Goal: Task Accomplishment & Management: Complete application form

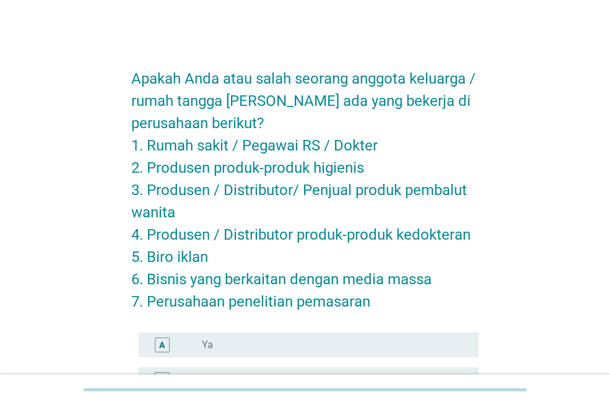
click at [56, 143] on div "Apakah Anda atau salah seorang anggota keluarga / rumah tangga [PERSON_NAME] ad…" at bounding box center [305, 260] width 551 height 431
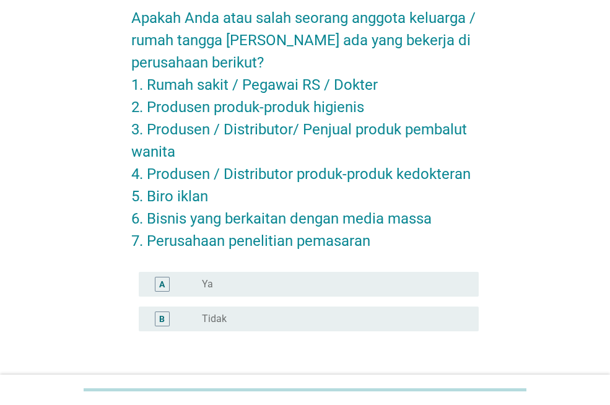
scroll to position [74, 0]
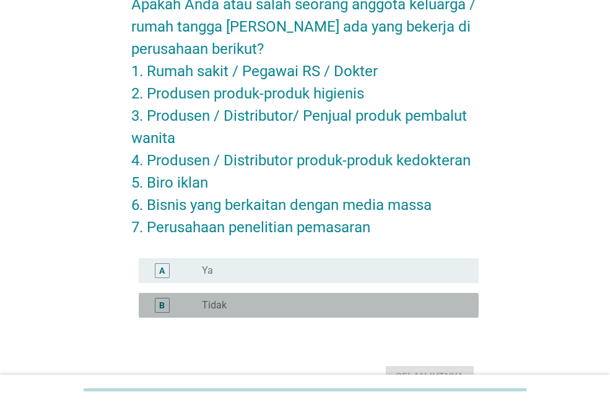
drag, startPoint x: 296, startPoint y: 300, endPoint x: 294, endPoint y: 308, distance: 8.4
click at [294, 308] on div "radio_button_unchecked Tidak" at bounding box center [330, 305] width 257 height 12
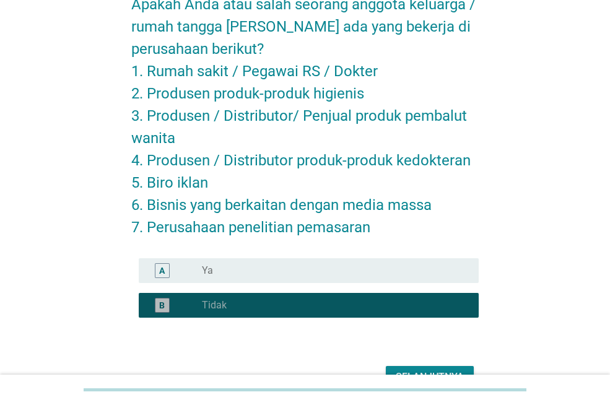
click at [294, 308] on div "radio_button_checked Tidak" at bounding box center [330, 305] width 257 height 12
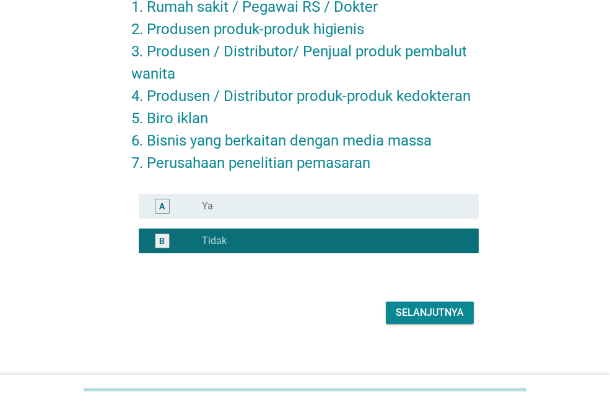
scroll to position [146, 0]
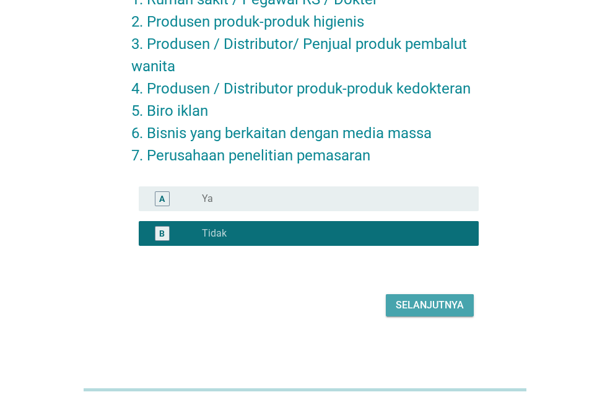
click at [391, 305] on button "Selanjutnya" at bounding box center [430, 305] width 88 height 22
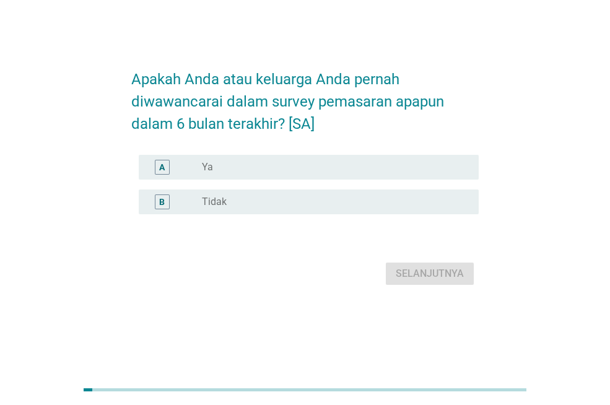
scroll to position [0, 0]
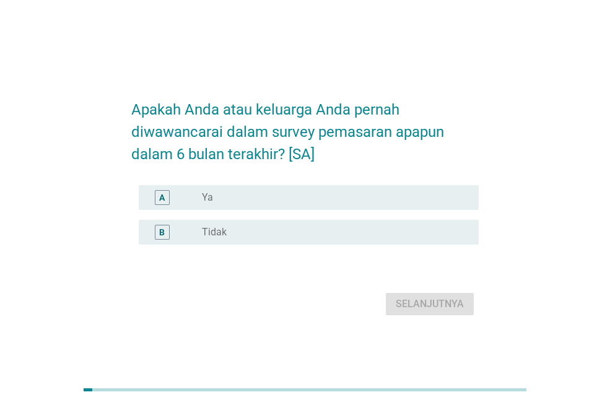
click at [396, 236] on div "radio_button_unchecked Tidak" at bounding box center [330, 232] width 257 height 12
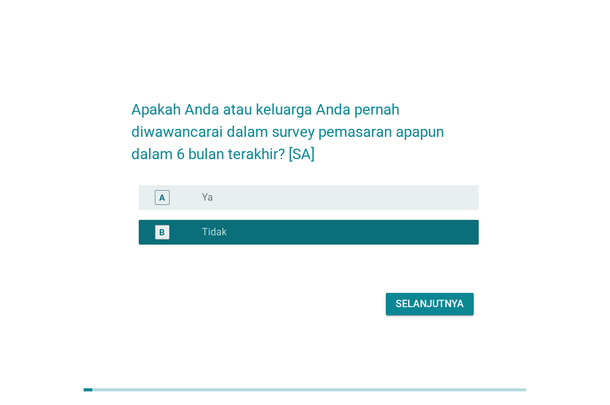
click at [435, 307] on div "Selanjutnya" at bounding box center [430, 304] width 68 height 15
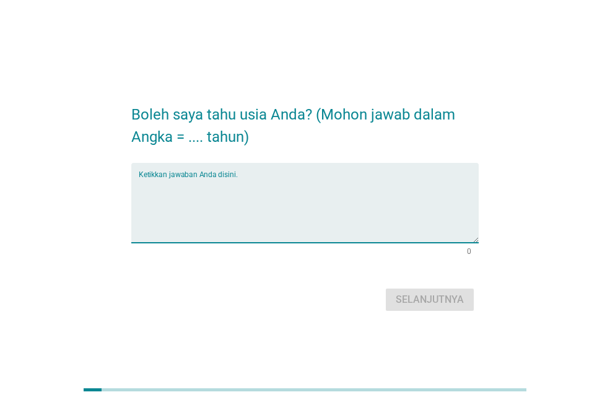
click at [380, 203] on textarea "Ketikkan jawaban Anda disini." at bounding box center [309, 210] width 340 height 65
type textarea "25"
click at [456, 300] on div "Selanjutnya" at bounding box center [430, 299] width 68 height 15
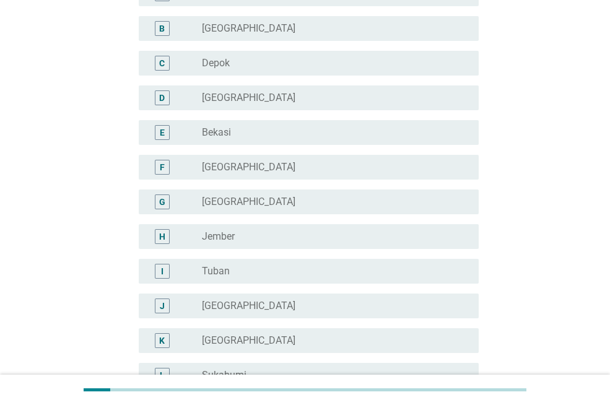
scroll to position [163, 0]
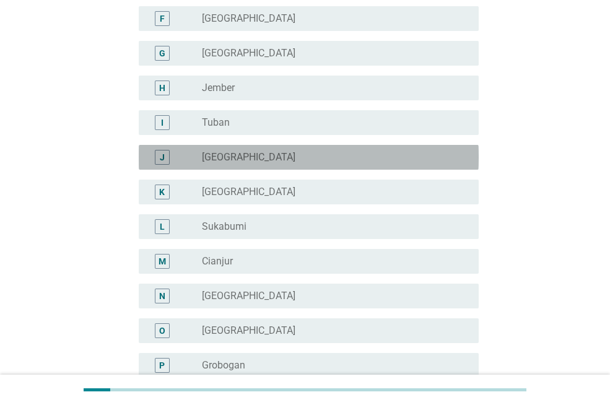
click at [317, 161] on div "radio_button_unchecked [GEOGRAPHIC_DATA]" at bounding box center [330, 157] width 257 height 12
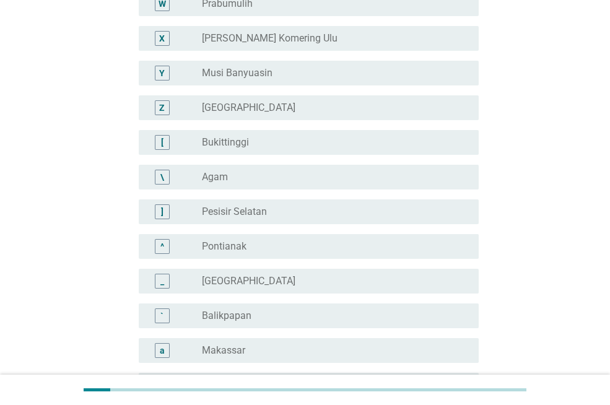
scroll to position [1137, 0]
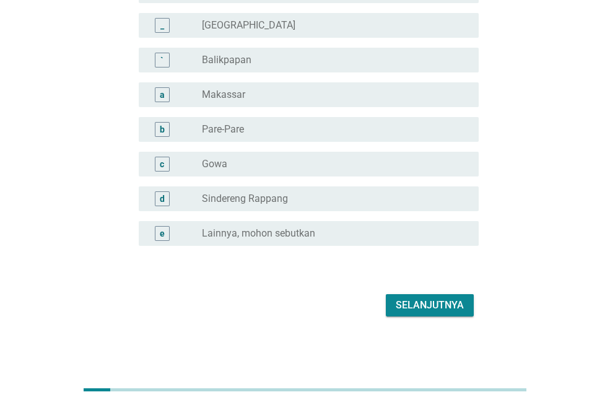
click at [428, 304] on div "Selanjutnya" at bounding box center [430, 305] width 68 height 15
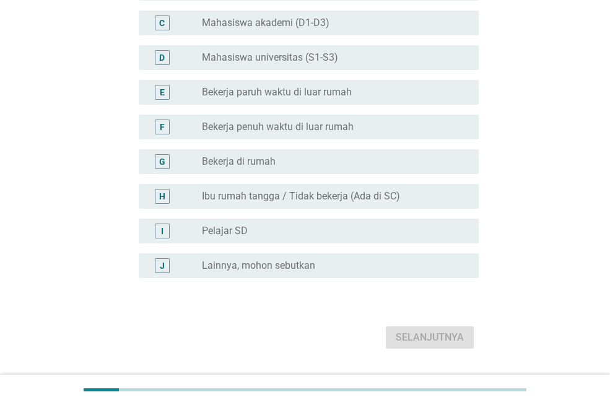
scroll to position [200, 0]
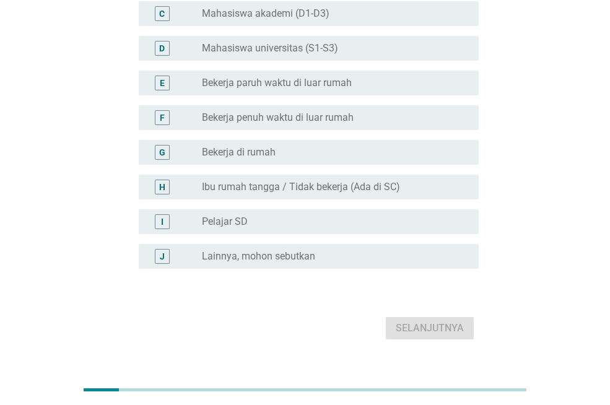
click at [383, 142] on div "G radio_button_unchecked Bekerja di rumah" at bounding box center [309, 152] width 340 height 25
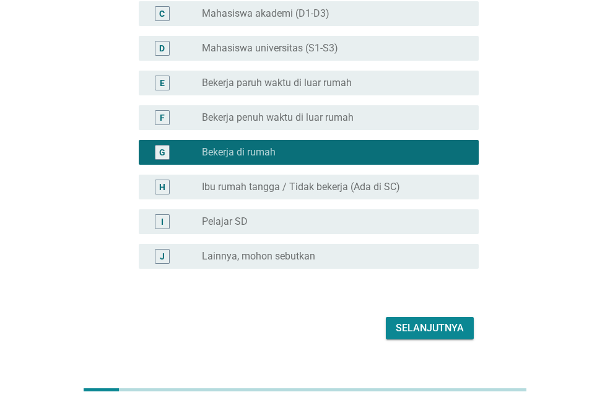
click at [430, 323] on div "Selanjutnya" at bounding box center [430, 328] width 68 height 15
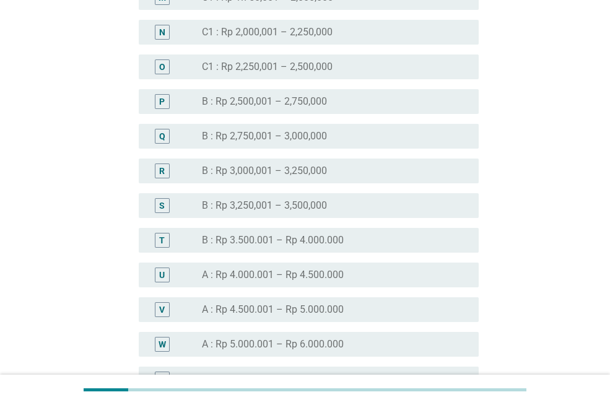
scroll to position [1170, 0]
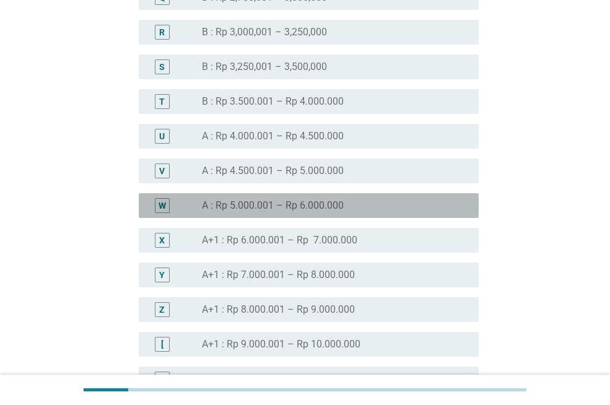
click at [348, 209] on div "radio_button_unchecked A : Rp 5.000.001 – Rp 6.000.000" at bounding box center [330, 205] width 257 height 12
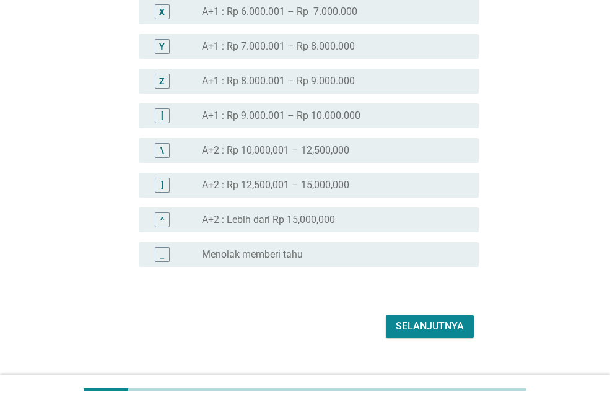
scroll to position [1402, 0]
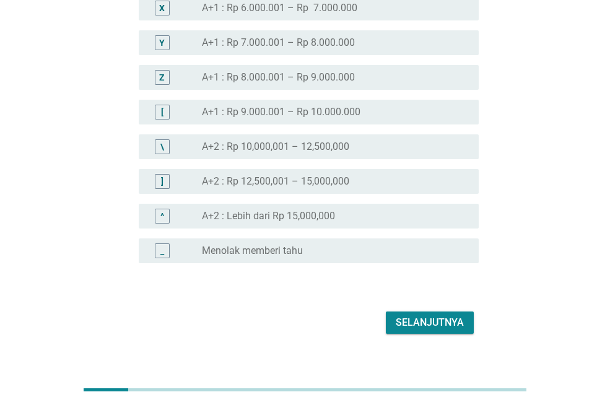
click at [429, 323] on div "Selanjutnya" at bounding box center [430, 322] width 68 height 15
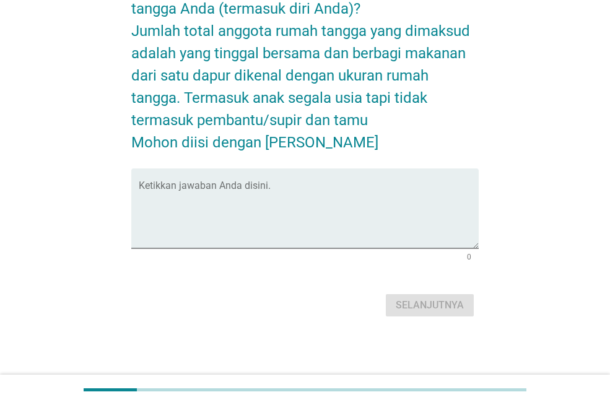
scroll to position [0, 0]
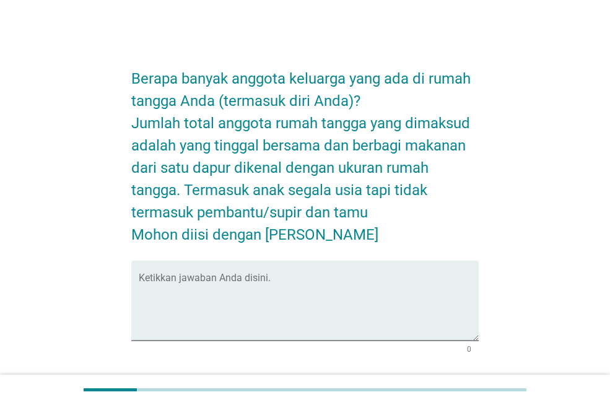
click at [80, 108] on div "Berapa banyak anggota keluarga yang ada di rumah tangga Anda (termasuk diri And…" at bounding box center [305, 233] width 551 height 377
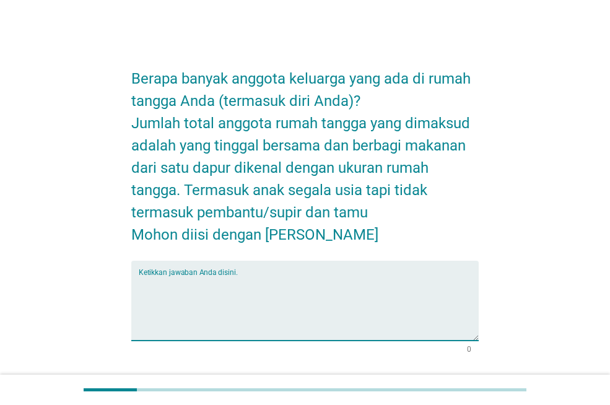
click at [237, 332] on textarea "Ketikkan jawaban Anda disini." at bounding box center [309, 308] width 340 height 65
type textarea "5"
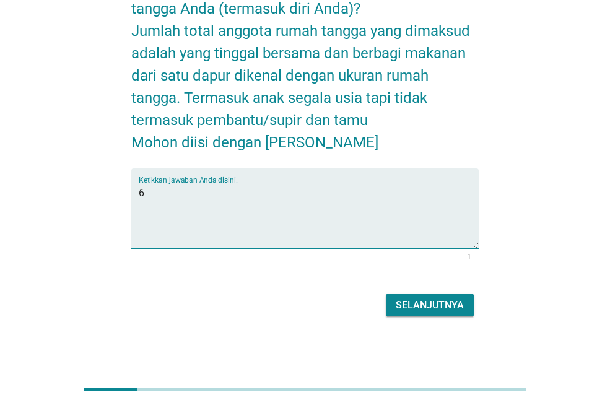
type textarea "6"
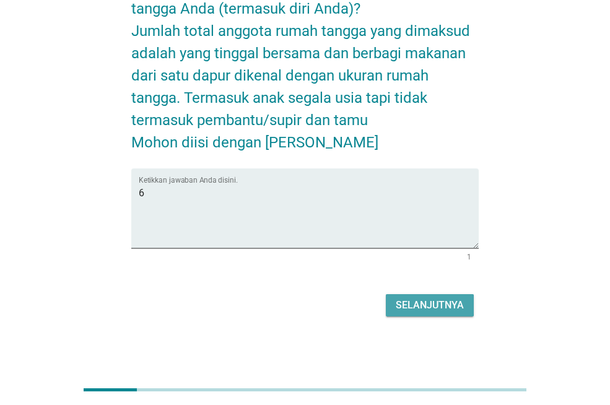
click at [414, 304] on div "Selanjutnya" at bounding box center [430, 305] width 68 height 15
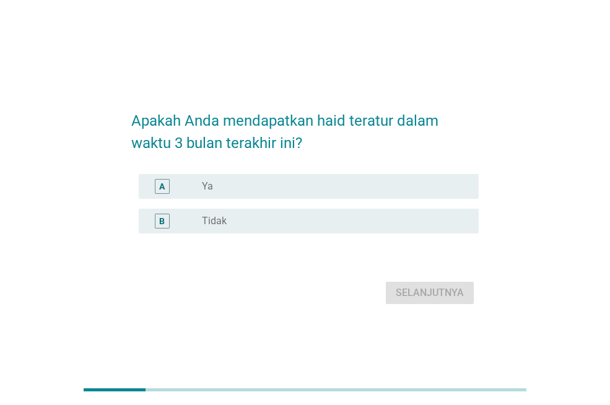
click at [323, 185] on div "radio_button_unchecked Ya" at bounding box center [330, 186] width 257 height 12
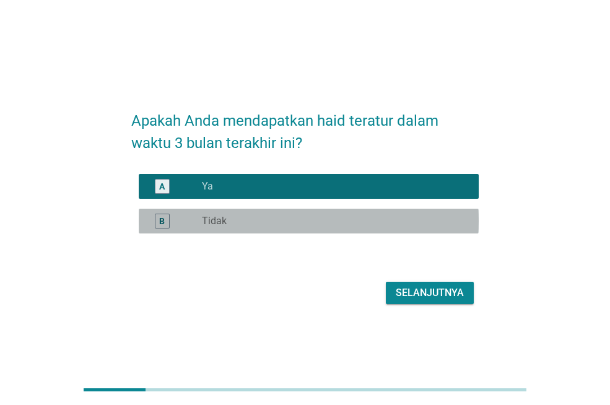
click at [378, 221] on div "radio_button_unchecked Tidak" at bounding box center [330, 221] width 257 height 12
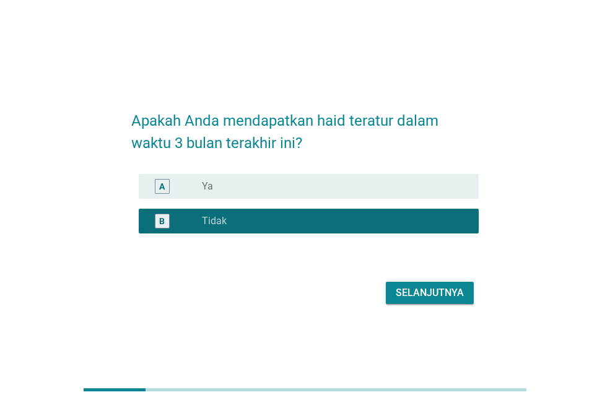
click at [423, 295] on div "Selanjutnya" at bounding box center [430, 292] width 68 height 15
